Goal: Information Seeking & Learning: Learn about a topic

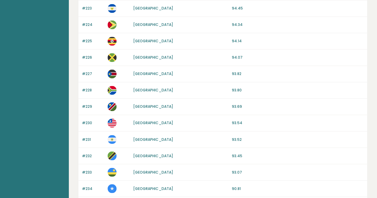
scroll to position [469, 0]
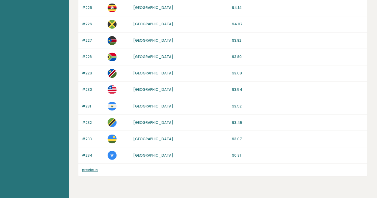
click at [92, 167] on link "previous" at bounding box center [90, 169] width 16 height 5
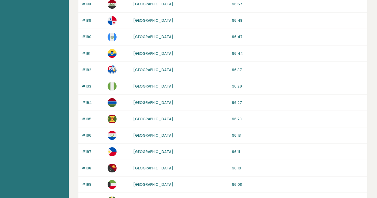
scroll to position [579, 0]
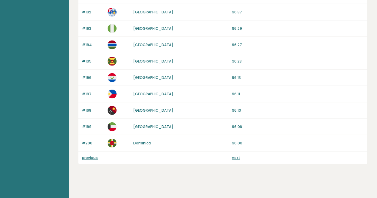
click at [94, 156] on link "previous" at bounding box center [90, 157] width 16 height 5
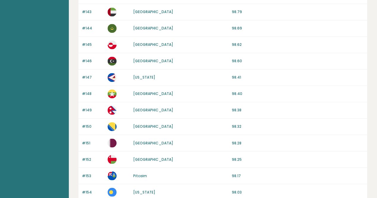
scroll to position [579, 0]
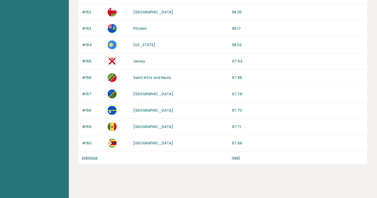
click at [241, 152] on div "previous next" at bounding box center [222, 158] width 289 height 13
click at [240, 155] on div "next" at bounding box center [298, 157] width 132 height 5
click at [237, 155] on link "next" at bounding box center [236, 157] width 8 height 5
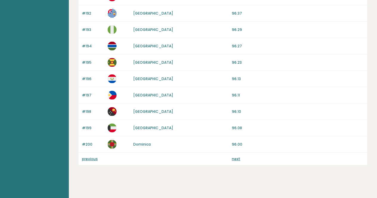
scroll to position [579, 0]
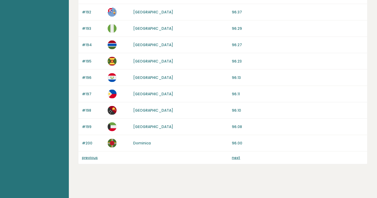
click at [235, 155] on link "next" at bounding box center [236, 157] width 8 height 5
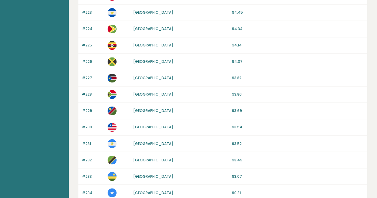
scroll to position [481, 0]
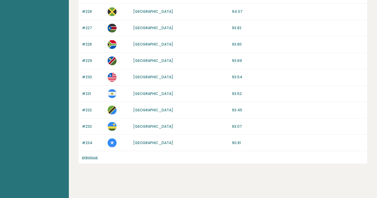
click at [91, 156] on link "previous" at bounding box center [90, 157] width 16 height 5
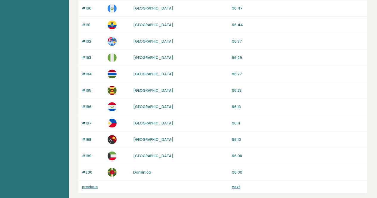
scroll to position [579, 0]
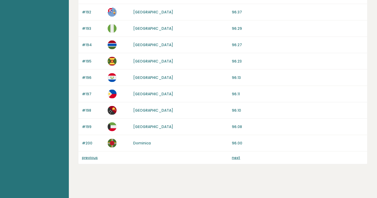
click at [91, 155] on link "previous" at bounding box center [90, 157] width 16 height 5
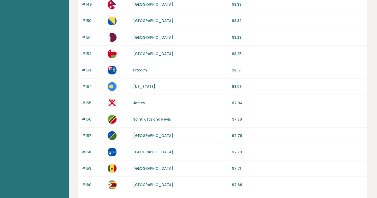
scroll to position [579, 0]
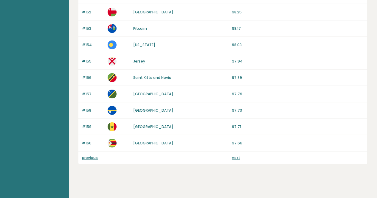
click at [91, 155] on link "previous" at bounding box center [90, 157] width 16 height 5
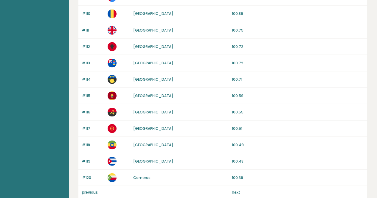
scroll to position [579, 0]
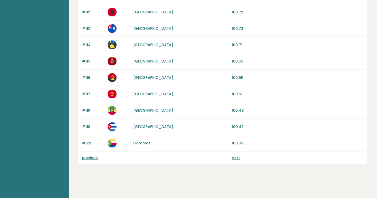
click at [89, 155] on link "previous" at bounding box center [90, 157] width 16 height 5
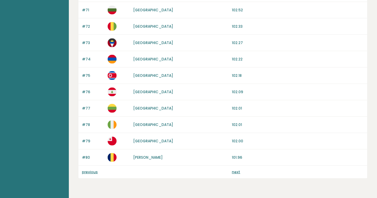
scroll to position [579, 0]
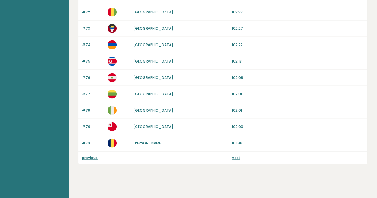
click at [91, 152] on div "previous next" at bounding box center [222, 158] width 289 height 13
click at [90, 155] on link "previous" at bounding box center [90, 157] width 16 height 5
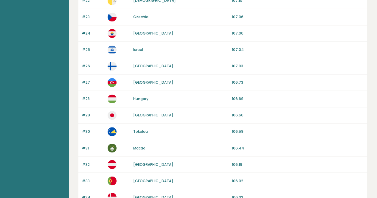
scroll to position [426, 0]
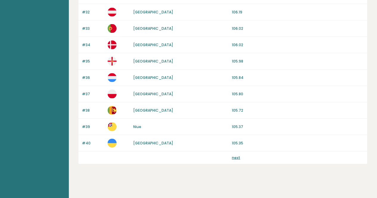
click at [231, 154] on div "next" at bounding box center [222, 158] width 289 height 13
click at [234, 155] on link "next" at bounding box center [236, 157] width 8 height 5
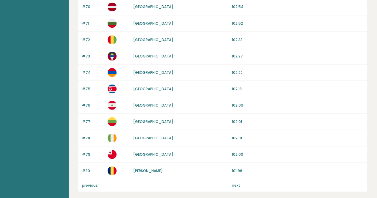
scroll to position [579, 0]
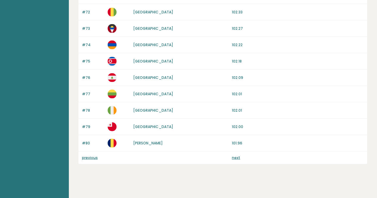
click at [233, 155] on link "next" at bounding box center [236, 157] width 8 height 5
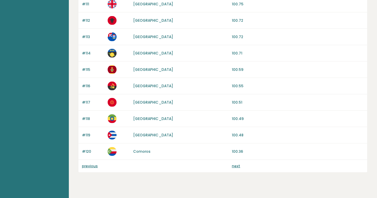
scroll to position [579, 0]
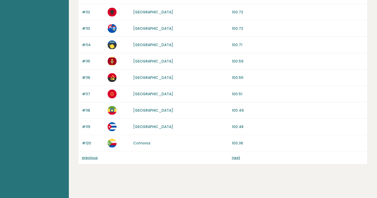
click at [234, 157] on div "previous next" at bounding box center [222, 158] width 289 height 13
click at [234, 155] on link "next" at bounding box center [236, 157] width 8 height 5
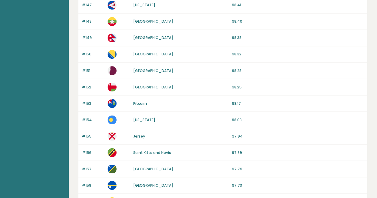
scroll to position [579, 0]
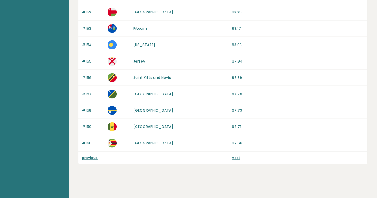
click at [234, 155] on link "next" at bounding box center [236, 157] width 8 height 5
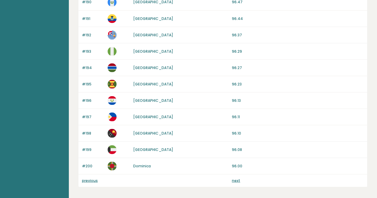
scroll to position [579, 0]
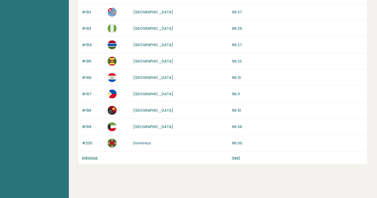
click at [235, 155] on link "next" at bounding box center [236, 157] width 8 height 5
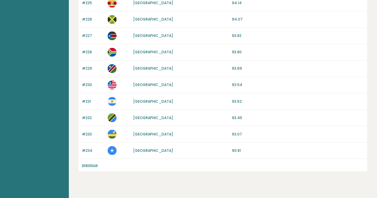
scroll to position [481, 0]
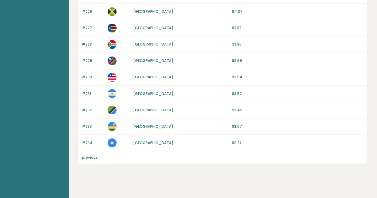
click at [235, 153] on div "previous" at bounding box center [222, 157] width 289 height 13
drag, startPoint x: 0, startPoint y: 0, endPoint x: 231, endPoint y: 167, distance: 284.9
click at [229, 151] on div "previous" at bounding box center [222, 157] width 289 height 13
